Goal: Find specific page/section: Find specific page/section

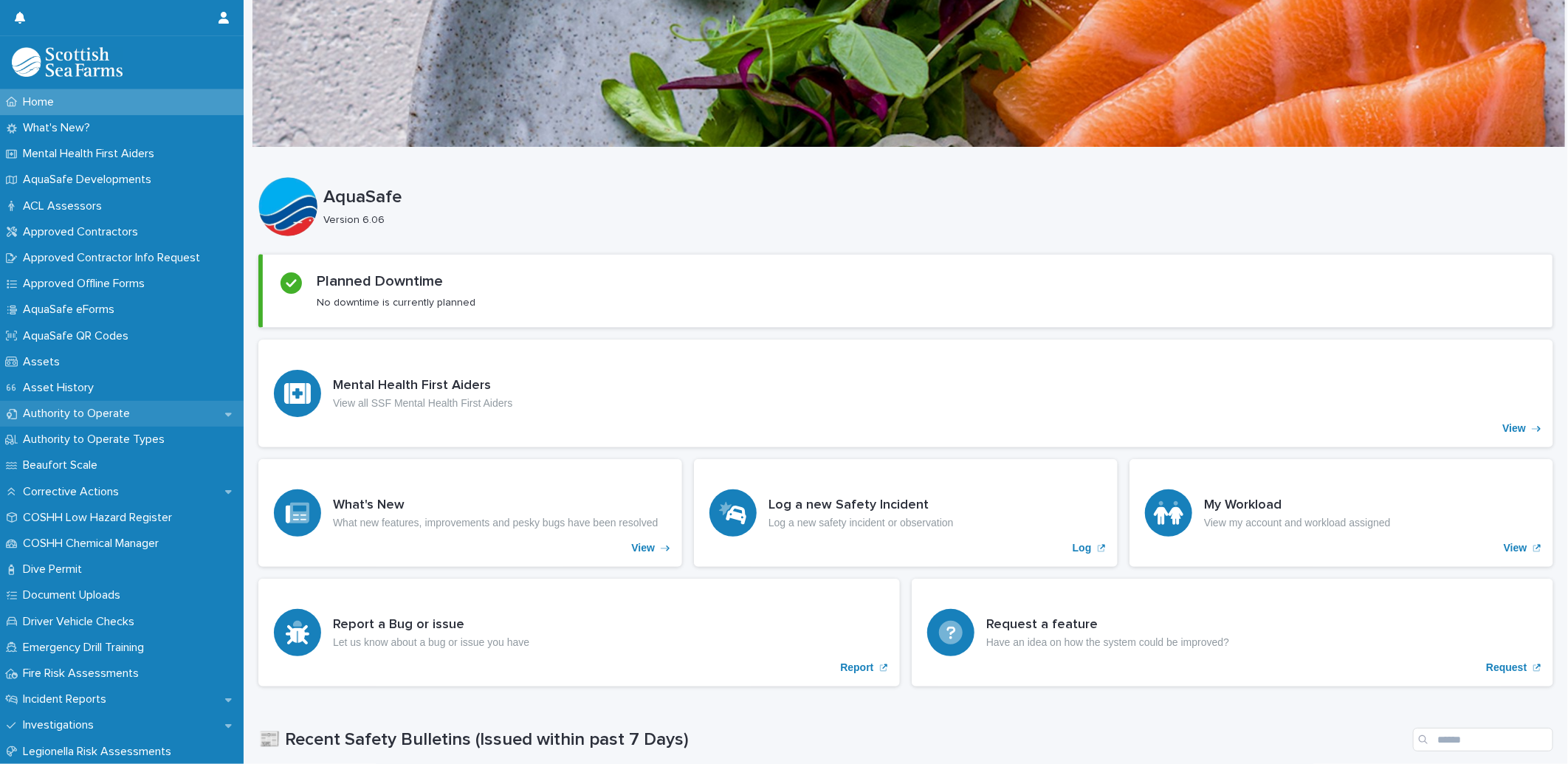
click at [118, 403] on div "Authority to Operate" at bounding box center [122, 413] width 243 height 26
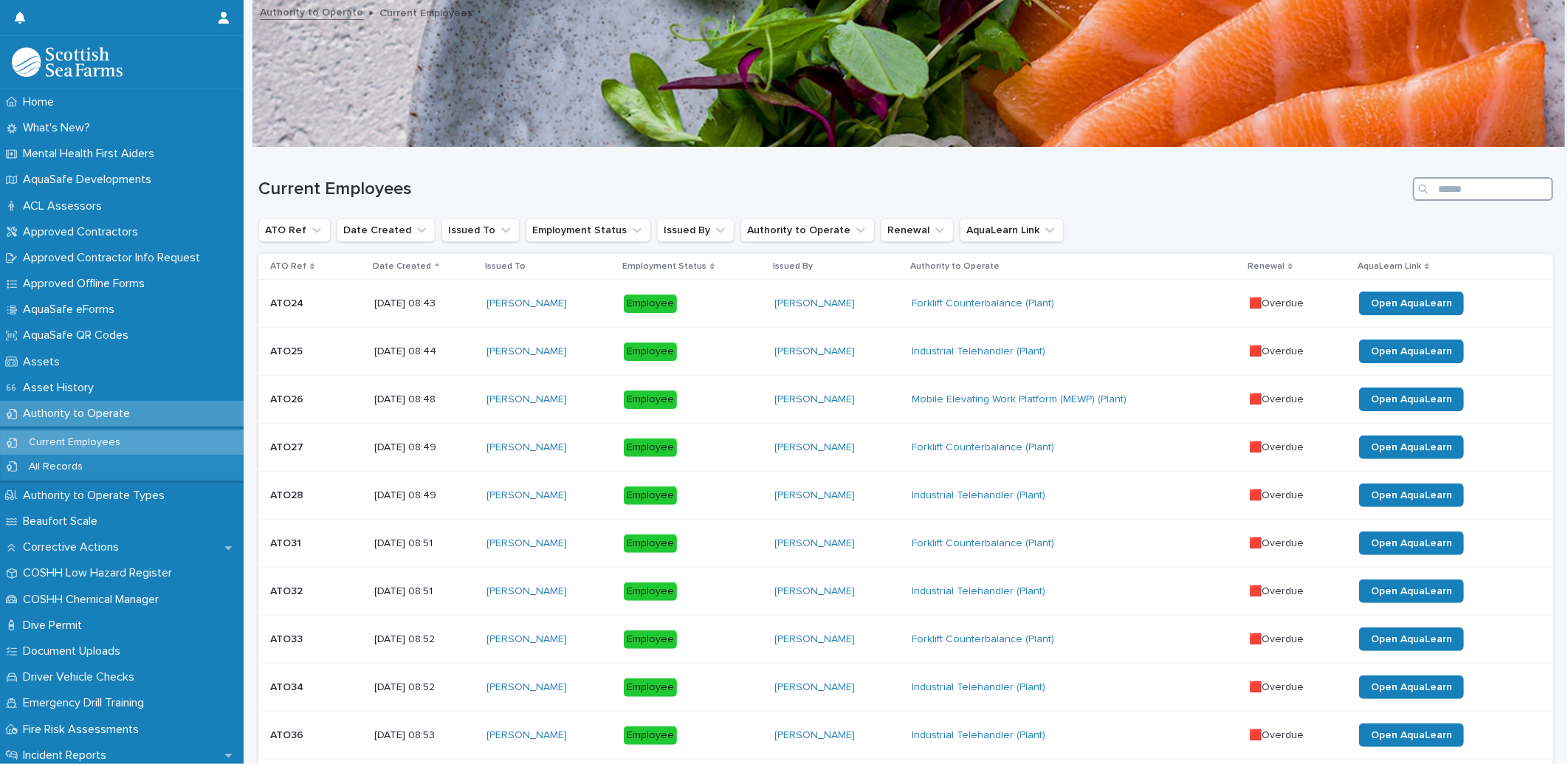
click at [1449, 195] on input "Search" at bounding box center [1483, 189] width 140 height 23
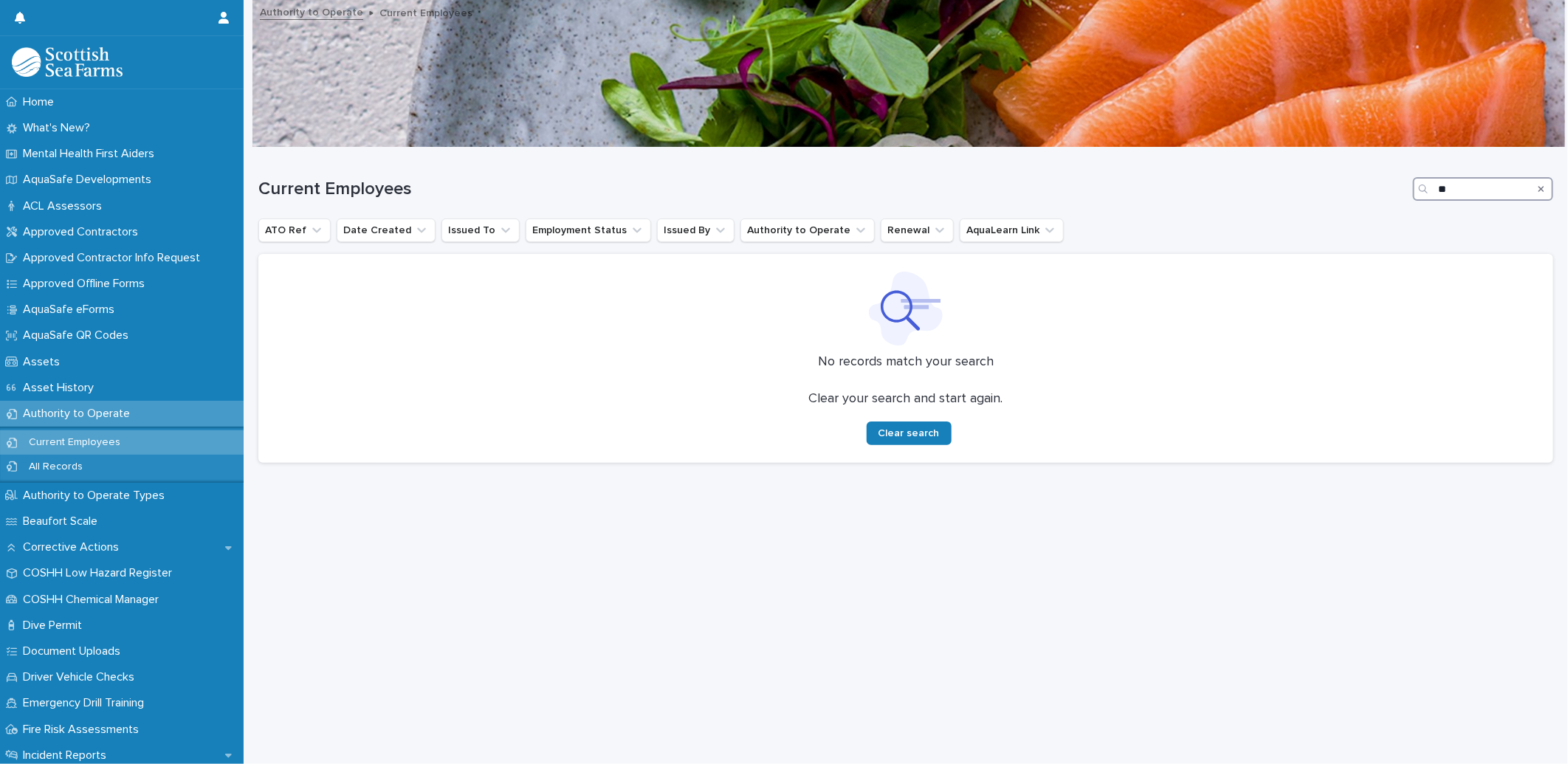
type input "*"
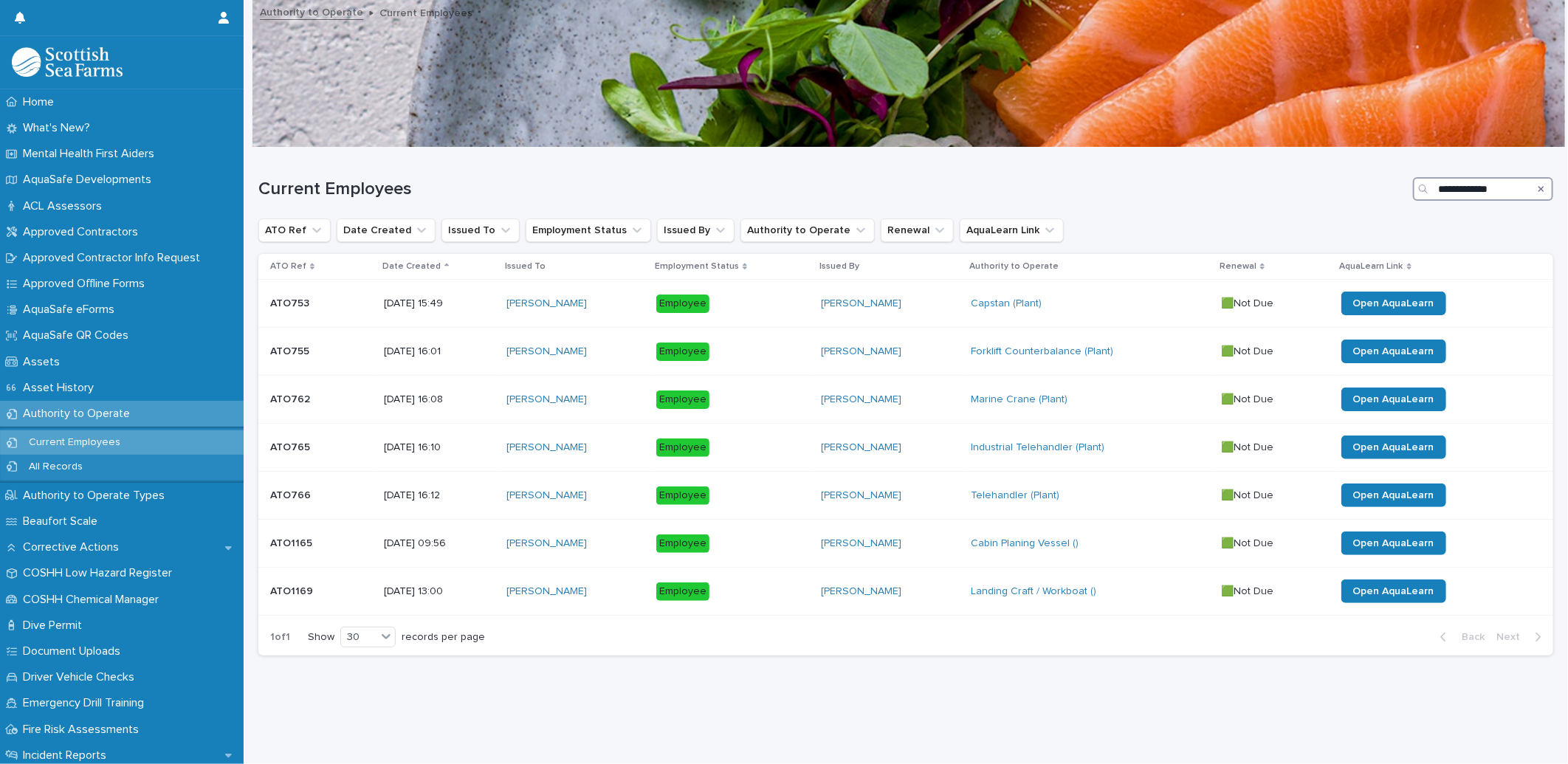
type input "**********"
